Goal: Obtain resource: Obtain resource

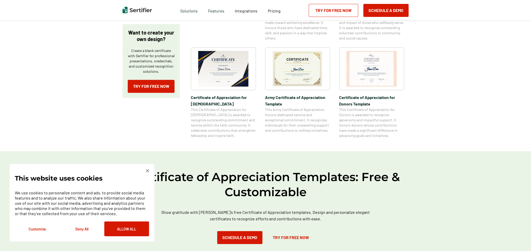
scroll to position [182, 0]
click at [371, 69] on img at bounding box center [371, 69] width 50 height 36
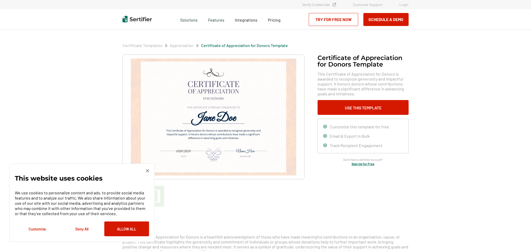
click at [222, 116] on img at bounding box center [213, 116] width 165 height 117
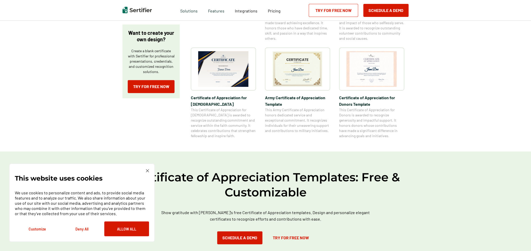
click at [220, 69] on img at bounding box center [223, 69] width 50 height 36
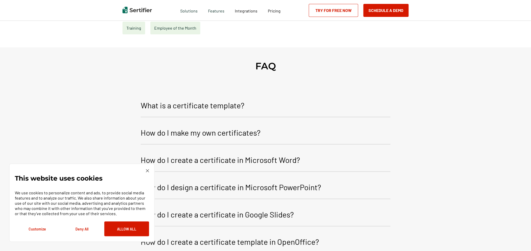
scroll to position [286, 0]
click at [178, 102] on p "What is a certificate template?" at bounding box center [193, 105] width 104 height 12
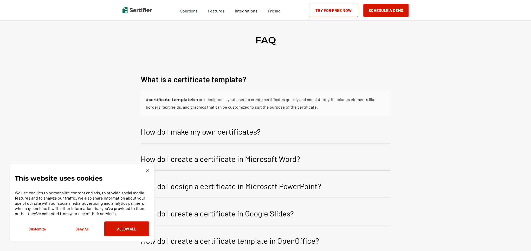
scroll to position [312, 0]
click at [184, 130] on p "How do I make my own certificates?" at bounding box center [201, 131] width 120 height 12
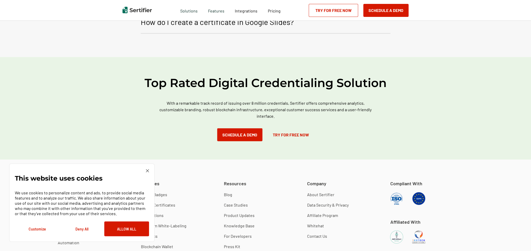
scroll to position [728, 0]
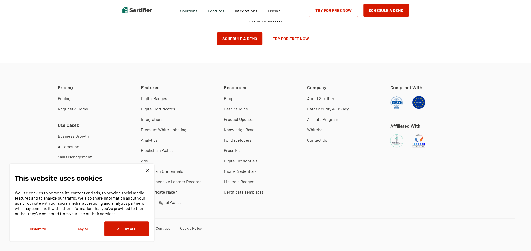
scroll to position [484, 0]
click at [147, 170] on img at bounding box center [147, 170] width 3 height 3
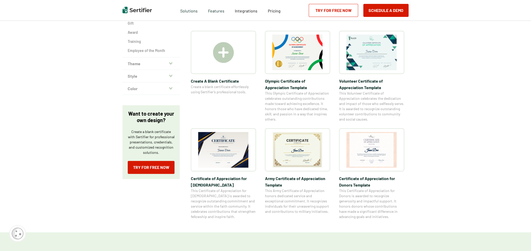
scroll to position [94, 0]
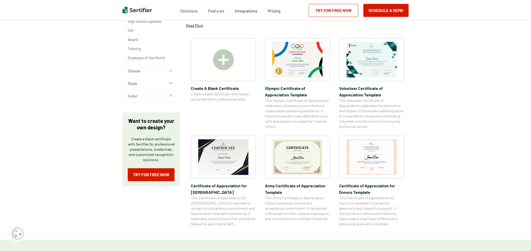
click at [370, 160] on img at bounding box center [371, 157] width 50 height 36
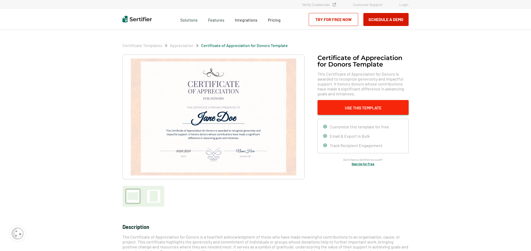
click at [365, 108] on button "Use This Template" at bounding box center [362, 107] width 91 height 15
